Goal: Check status

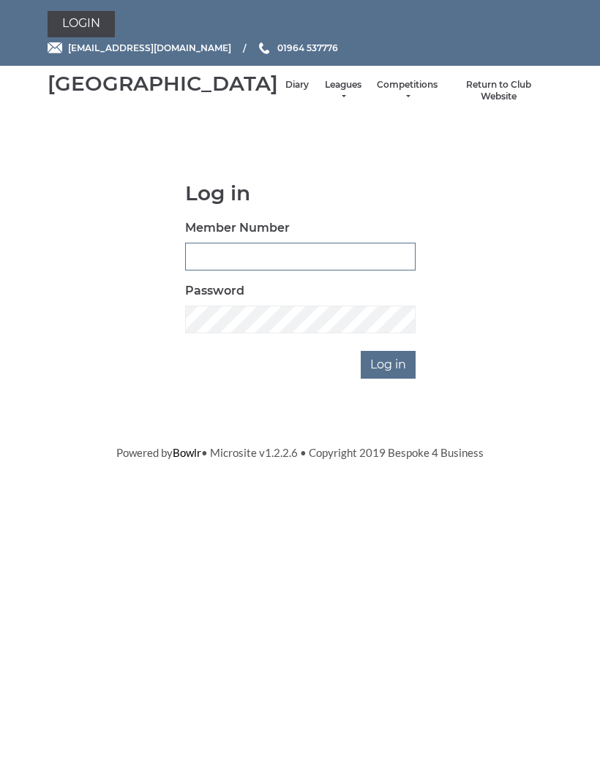
type input "0132"
click at [388, 379] on input "Log in" at bounding box center [388, 365] width 55 height 28
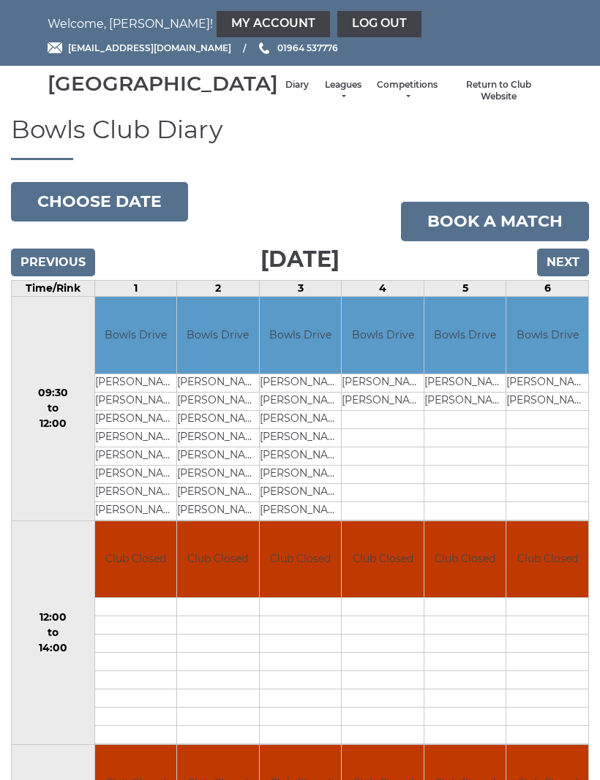
click at [567, 276] on input "Next" at bounding box center [563, 263] width 52 height 28
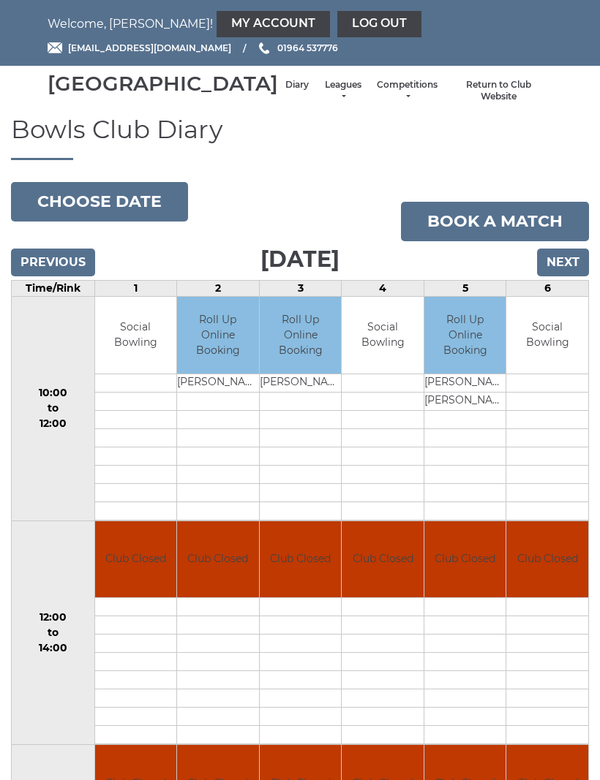
click at [569, 276] on input "Next" at bounding box center [563, 263] width 52 height 28
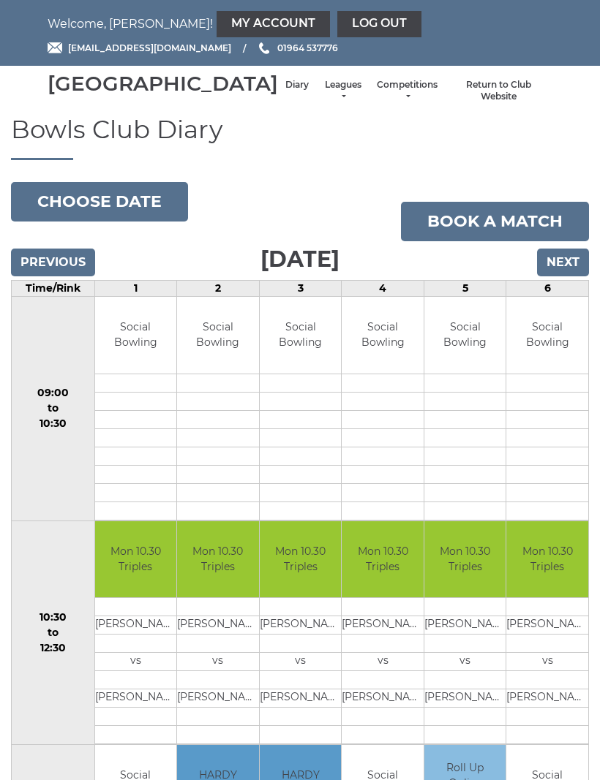
click at [560, 276] on input "Next" at bounding box center [563, 263] width 52 height 28
